Goal: Contribute content: Add original content to the website for others to see

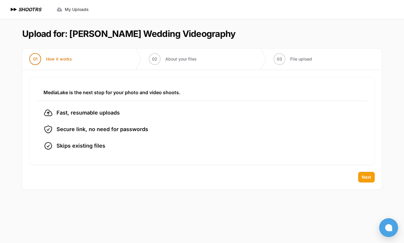
click at [369, 180] on span "Next" at bounding box center [365, 177] width 9 height 6
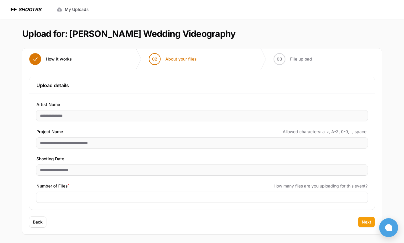
scroll to position [1, 0]
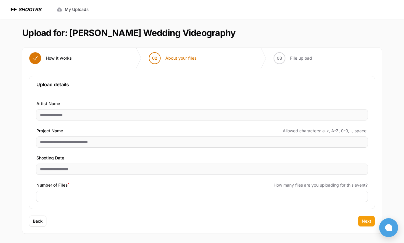
click at [367, 219] on span "Next" at bounding box center [365, 221] width 9 height 6
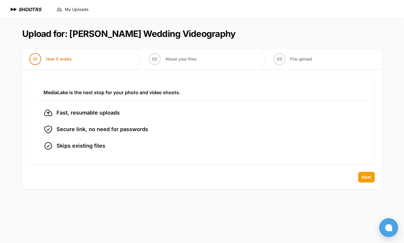
click at [370, 180] on button "Next" at bounding box center [366, 177] width 17 height 11
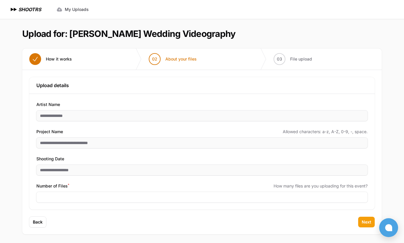
scroll to position [1, 0]
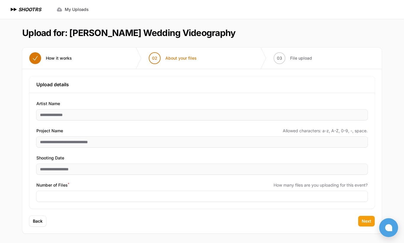
click at [361, 217] on button "Next" at bounding box center [366, 221] width 17 height 11
